Goal: Transaction & Acquisition: Purchase product/service

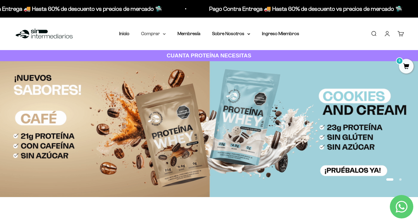
click at [159, 35] on summary "Comprar" at bounding box center [153, 34] width 25 height 8
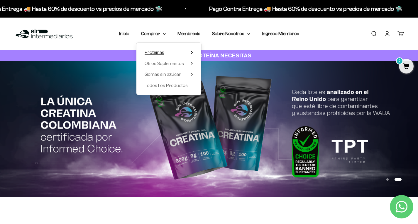
click at [155, 52] on span "Proteínas" at bounding box center [155, 52] width 20 height 5
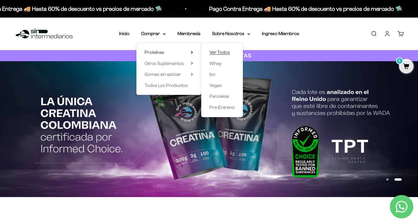
click at [215, 50] on span "Ver Todos" at bounding box center [219, 52] width 21 height 5
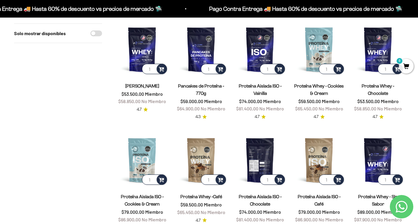
scroll to position [59, 0]
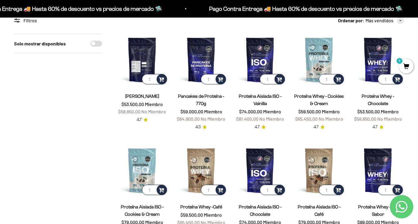
click at [145, 57] on img at bounding box center [142, 60] width 52 height 52
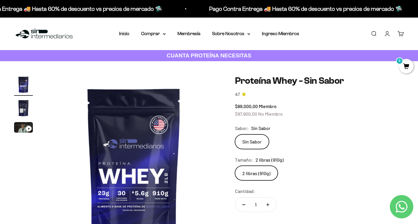
click at [26, 103] on img "Ir al artículo 2" at bounding box center [23, 108] width 19 height 19
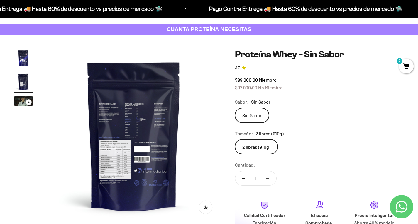
scroll to position [59, 0]
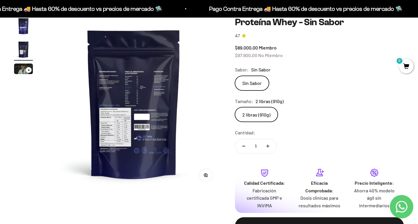
click at [205, 176] on icon "button" at bounding box center [206, 175] width 4 height 4
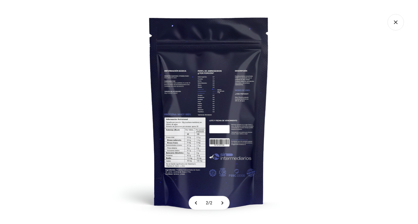
click at [184, 132] on img at bounding box center [209, 112] width 224 height 224
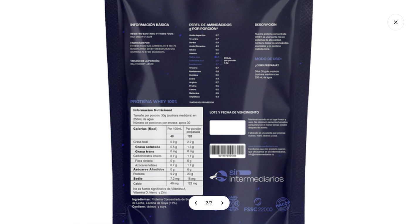
click at [184, 132] on img at bounding box center [209, 97] width 396 height 396
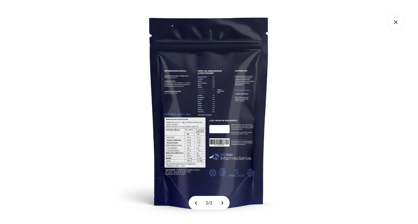
click at [57, 95] on div at bounding box center [209, 112] width 418 height 224
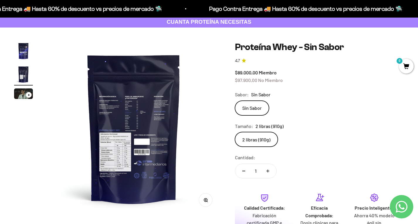
scroll to position [0, 0]
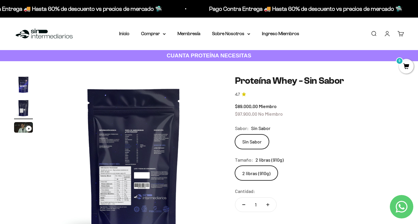
click at [26, 82] on img "Ir al artículo 1" at bounding box center [23, 84] width 19 height 19
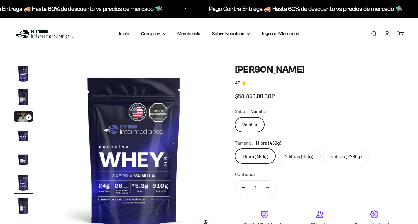
click at [333, 170] on safe-sticky "Proteína Whey - Vainilla 4.7 Precio de oferta $58.850,00 COP Calidad de líder, …" at bounding box center [319, 185] width 169 height 242
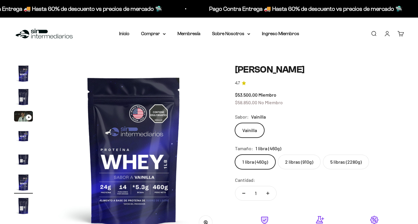
click at [334, 162] on label "5 libras (2280g)" at bounding box center [346, 162] width 46 height 15
click at [235, 155] on input "5 libras (2280g)" at bounding box center [235, 155] width 0 height 0
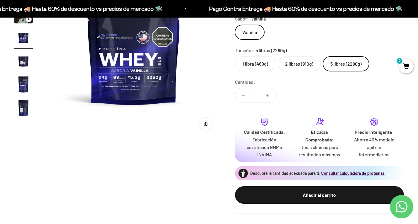
scroll to position [88, 0]
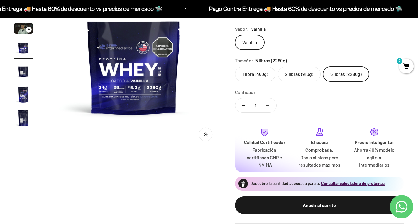
click at [258, 75] on label "1 libra (460g)" at bounding box center [255, 74] width 40 height 15
click at [235, 67] on input "1 libra (460g)" at bounding box center [235, 67] width 0 height 0
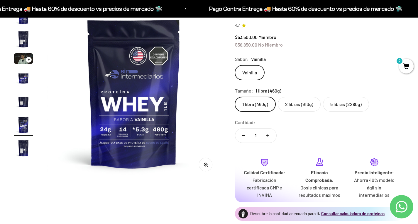
scroll to position [29, 0]
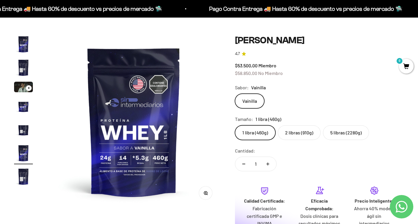
click at [344, 134] on label "5 libras (2280g)" at bounding box center [346, 133] width 46 height 15
click at [235, 126] on input "5 libras (2280g)" at bounding box center [235, 125] width 0 height 0
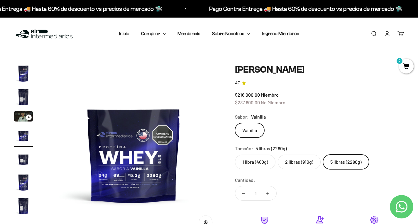
click at [262, 156] on label "1 libra (460g)" at bounding box center [255, 162] width 40 height 15
click at [235, 155] on input "1 libra (460g)" at bounding box center [235, 155] width 0 height 0
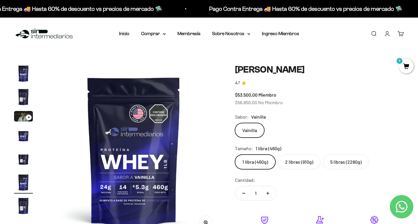
click at [340, 158] on label "5 libras (2280g)" at bounding box center [346, 162] width 46 height 15
click at [235, 155] on input "5 libras (2280g)" at bounding box center [235, 155] width 0 height 0
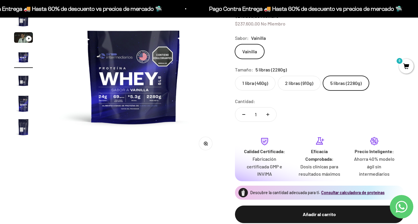
scroll to position [59, 0]
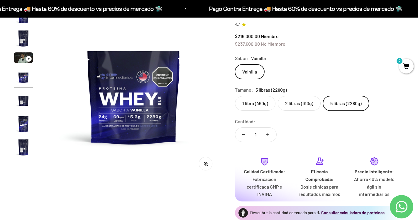
click at [16, 81] on img "Ir al artículo 4" at bounding box center [23, 77] width 19 height 19
click at [21, 101] on img "Ir al artículo 5" at bounding box center [23, 100] width 19 height 19
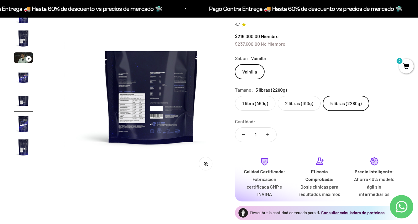
scroll to position [0, 723]
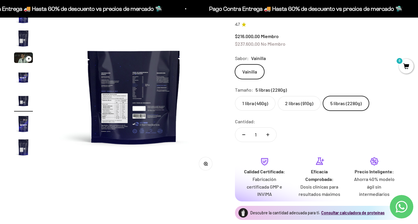
click at [23, 124] on img "Ir al artículo 6" at bounding box center [23, 124] width 19 height 19
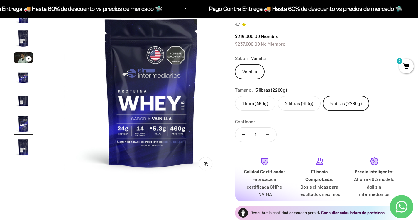
scroll to position [0, 904]
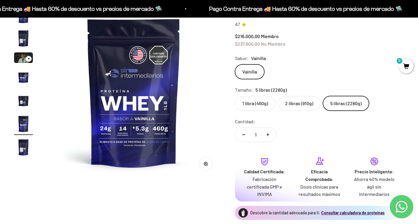
click at [18, 149] on img "Ir al artículo 7" at bounding box center [23, 147] width 19 height 19
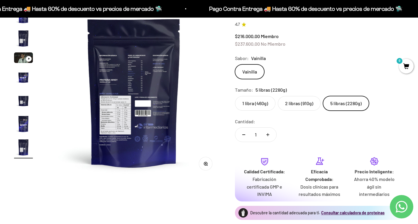
click at [133, 85] on img at bounding box center [134, 93] width 174 height 174
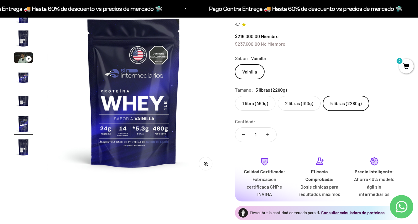
click at [19, 143] on img "Ir al artículo 7" at bounding box center [23, 147] width 19 height 19
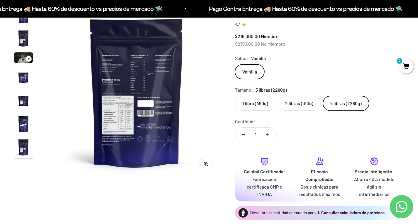
scroll to position [0, 1085]
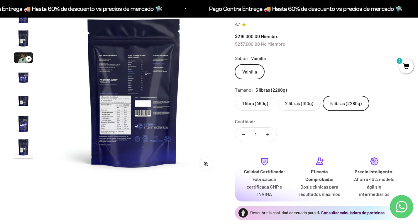
click at [212, 166] on div "Zoom" at bounding box center [205, 163] width 13 height 13
click at [207, 162] on button "Zoom" at bounding box center [205, 163] width 13 height 13
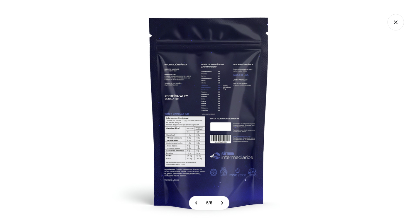
click at [182, 148] on img at bounding box center [209, 112] width 224 height 224
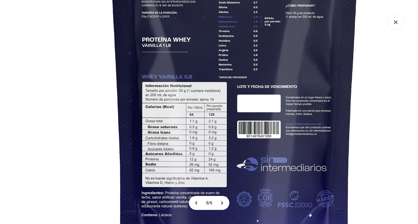
click at [183, 77] on img at bounding box center [234, 72] width 469 height 469
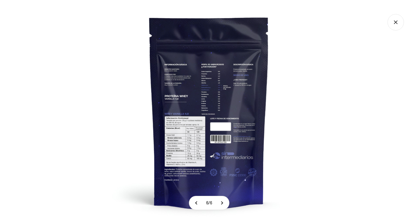
click at [219, 70] on img at bounding box center [209, 112] width 224 height 224
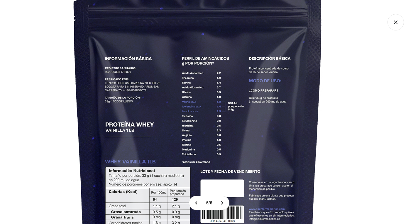
click at [220, 99] on img at bounding box center [197, 157] width 469 height 469
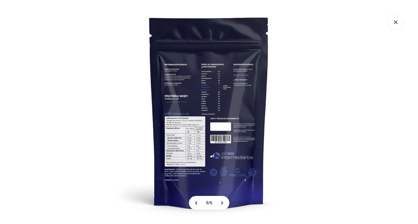
click at [180, 147] on img at bounding box center [209, 112] width 224 height 224
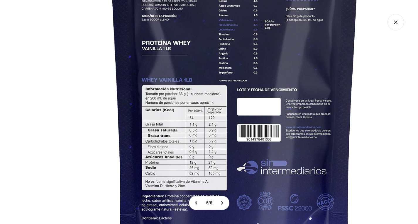
click at [0, 81] on img at bounding box center [234, 76] width 469 height 469
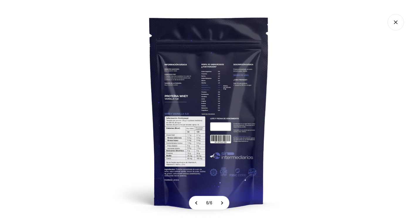
click at [159, 26] on img at bounding box center [209, 112] width 224 height 224
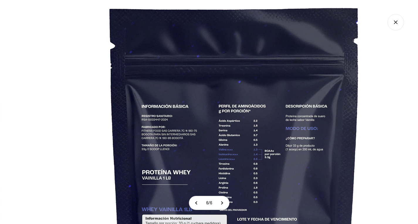
click at [94, 56] on img at bounding box center [234, 205] width 469 height 469
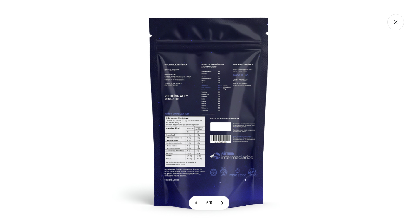
click at [92, 60] on div at bounding box center [209, 112] width 418 height 224
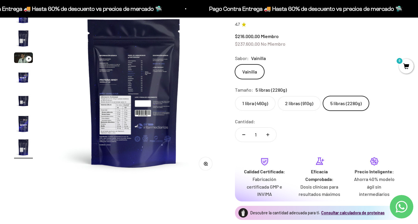
scroll to position [0, 0]
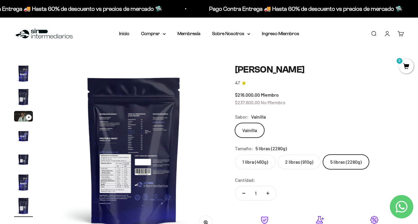
click at [144, 148] on img at bounding box center [134, 151] width 174 height 174
click at [122, 170] on img at bounding box center [134, 151] width 174 height 174
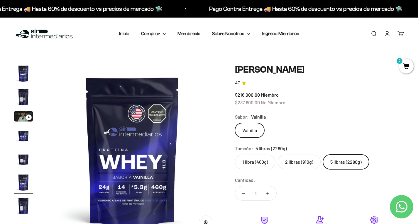
scroll to position [0, 904]
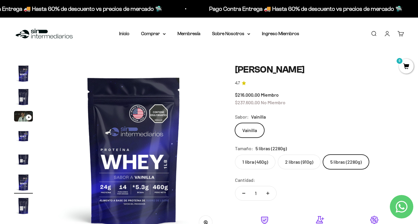
click at [27, 204] on img "Ir al artículo 7" at bounding box center [23, 206] width 19 height 19
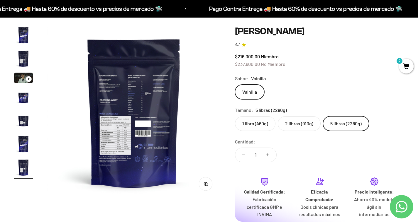
scroll to position [88, 0]
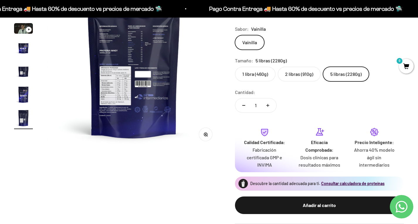
click at [205, 135] on icon "button" at bounding box center [204, 134] width 1 height 1
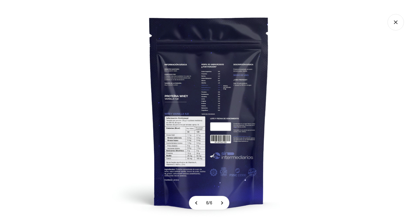
click at [186, 132] on img at bounding box center [209, 112] width 224 height 224
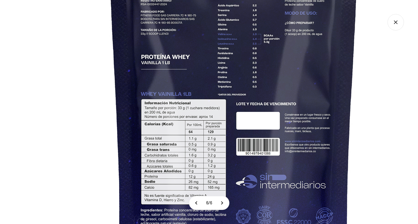
click at [0, 146] on img at bounding box center [233, 90] width 469 height 469
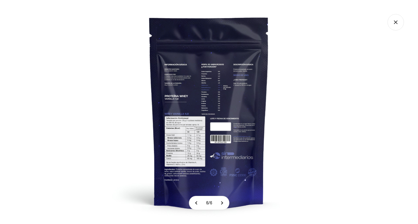
click at [294, 91] on img at bounding box center [209, 112] width 224 height 224
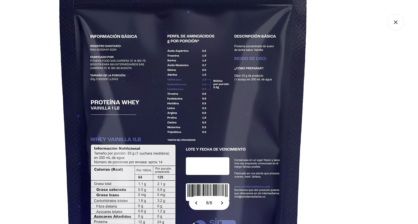
click at [294, 90] on img at bounding box center [183, 135] width 469 height 469
